Goal: Information Seeking & Learning: Learn about a topic

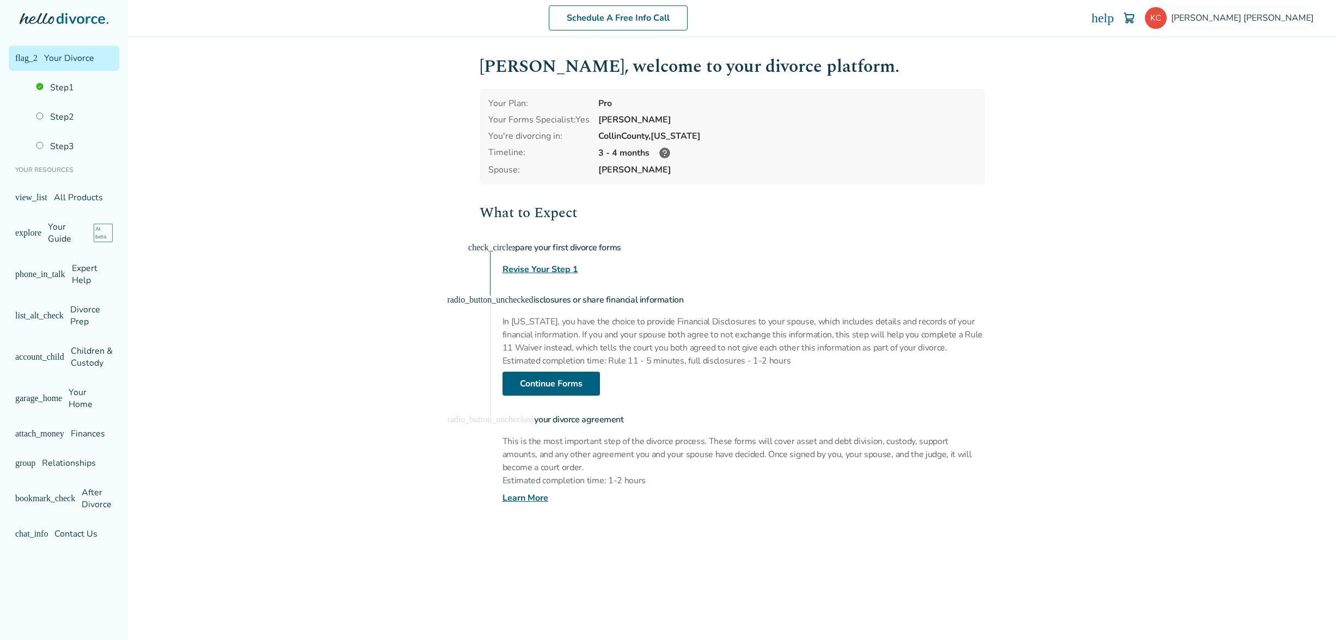
drag, startPoint x: 592, startPoint y: 120, endPoint x: 687, endPoint y: 119, distance: 95.2
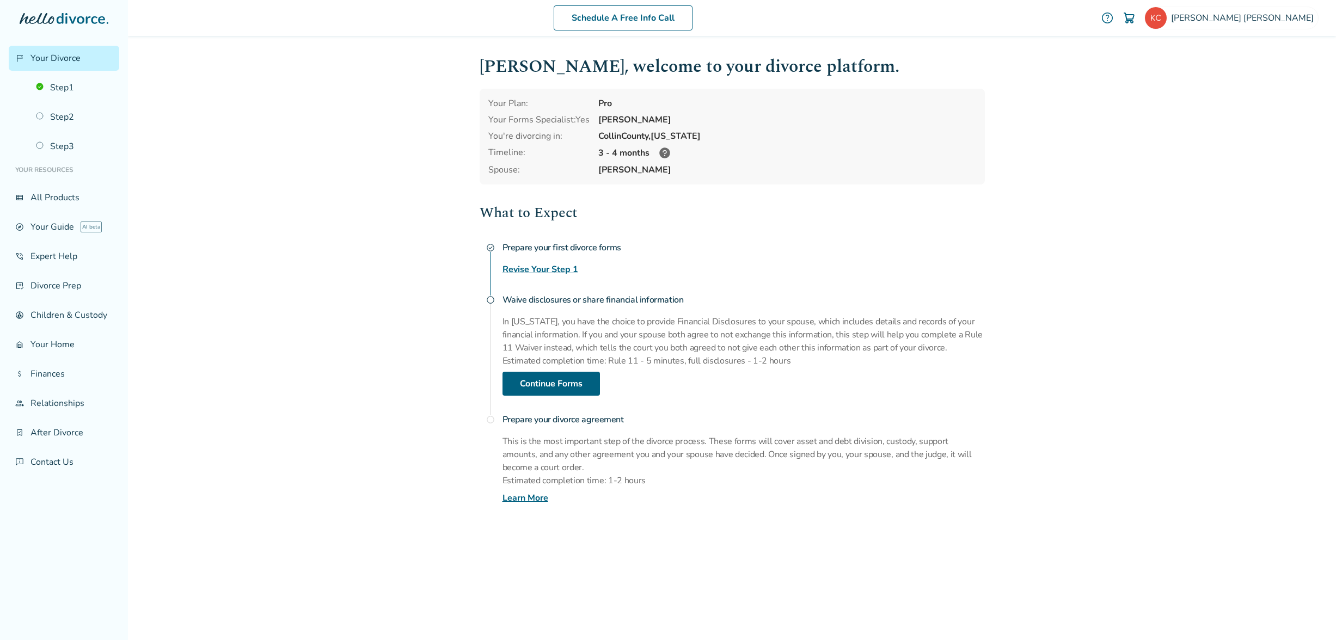
click at [687, 119] on div "Your Plan: Pro Your Forms Specialist: Yes [PERSON_NAME] You're divorcing in: [G…" at bounding box center [731, 137] width 505 height 96
copy div "[PERSON_NAME]"
click at [530, 301] on h4 "Waive disclosures or share financial information" at bounding box center [743, 300] width 482 height 22
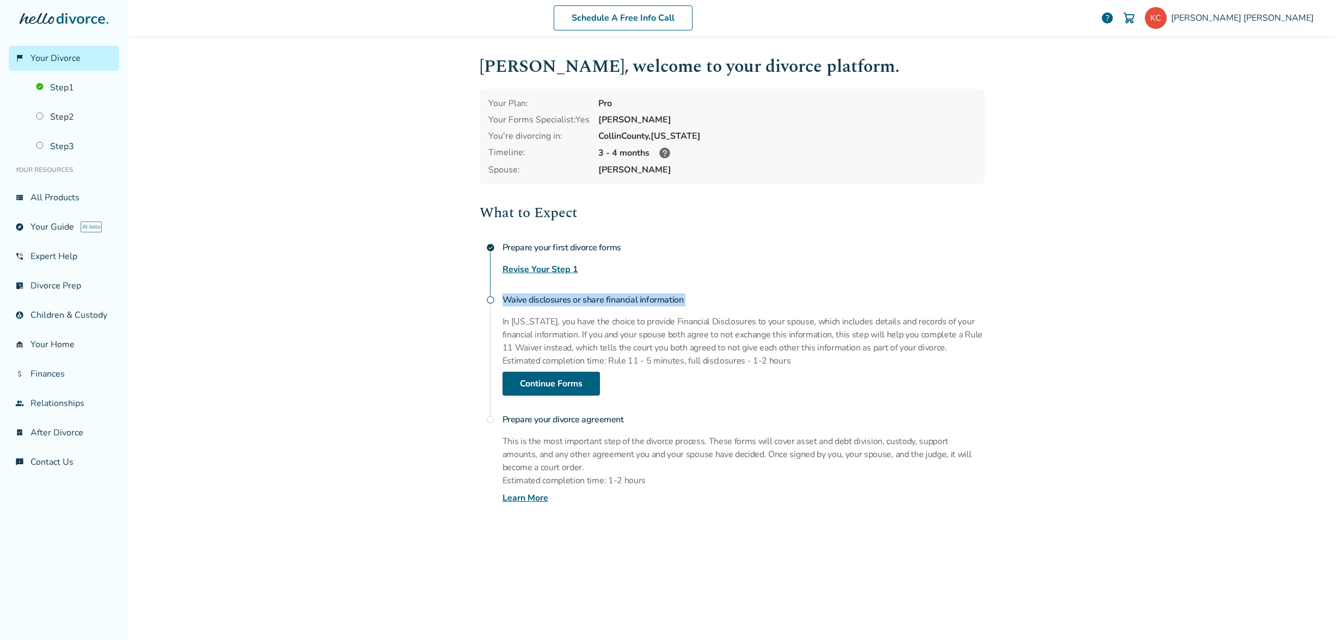
copy h4 "Waive disclosures or share financial information"
click at [55, 191] on link "view_list All Products" at bounding box center [64, 197] width 110 height 25
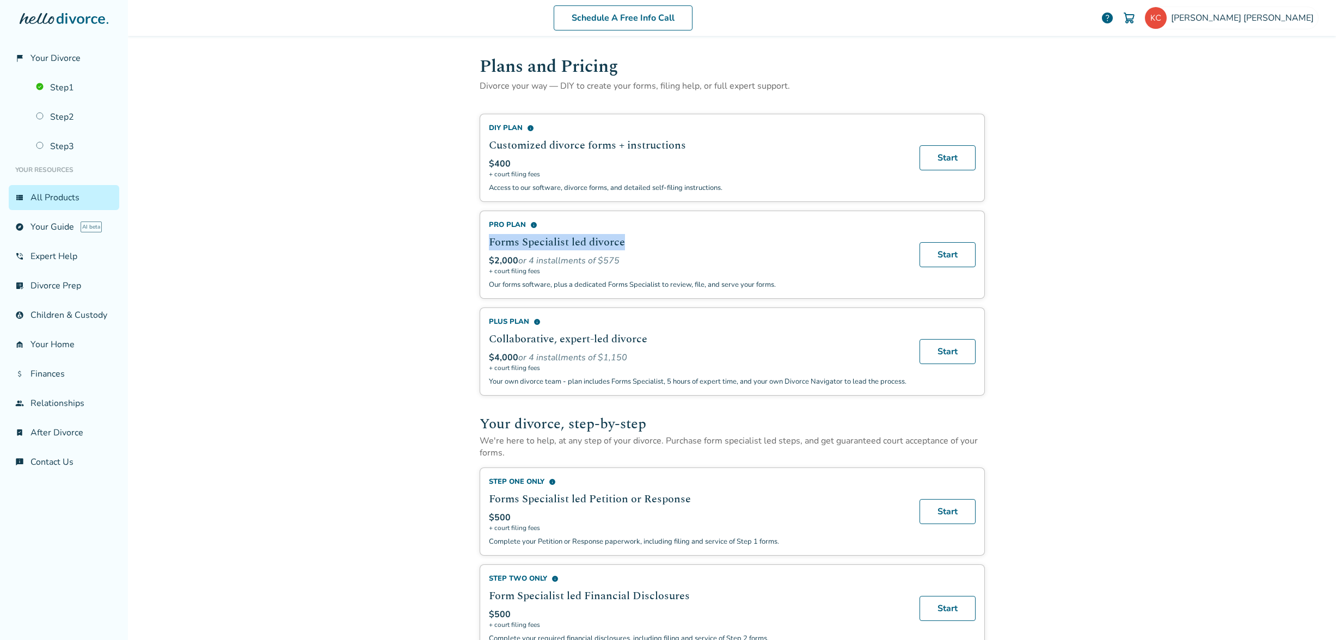
drag, startPoint x: 483, startPoint y: 240, endPoint x: 639, endPoint y: 242, distance: 156.2
click at [639, 242] on div "Pro Plan info Forms Specialist led divorce $2,000 or 4 installments of $575 + c…" at bounding box center [731, 255] width 505 height 88
copy h2 "Forms Specialist led divorce"
click at [64, 60] on span "Your Divorce" at bounding box center [55, 58] width 50 height 12
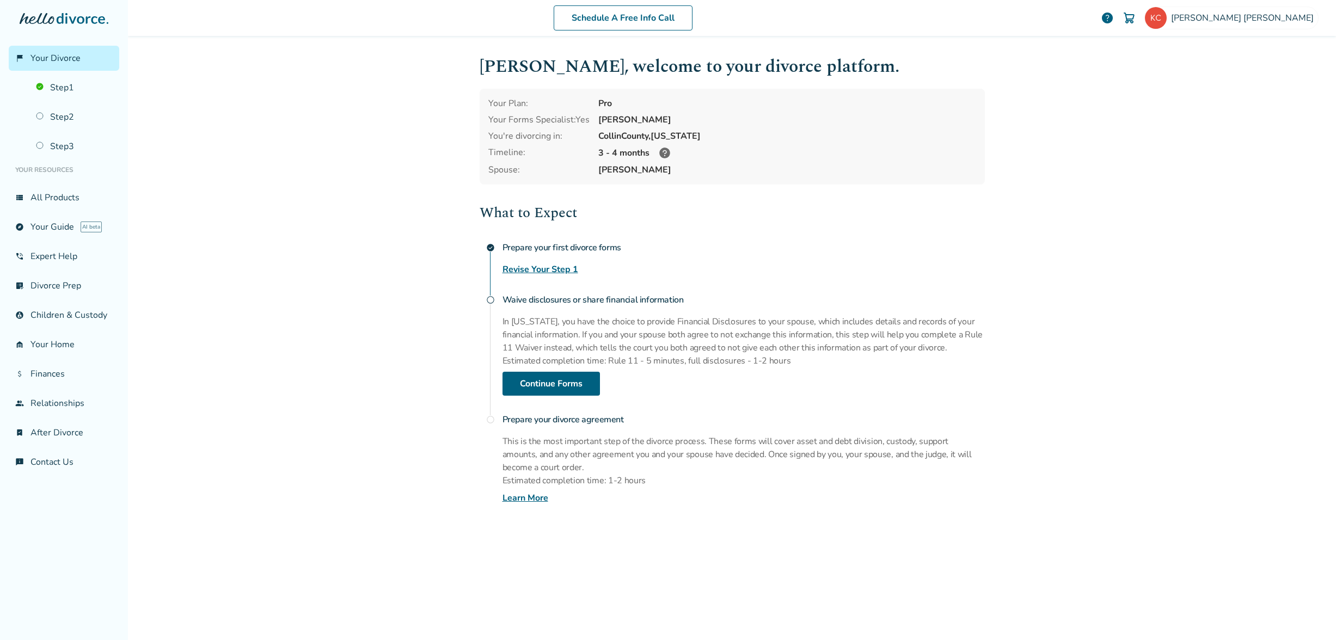
click at [643, 299] on h4 "Waive disclosures or share financial information" at bounding box center [743, 300] width 482 height 22
copy h4 "Waive disclosures or share financial information"
